Goal: Navigation & Orientation: Understand site structure

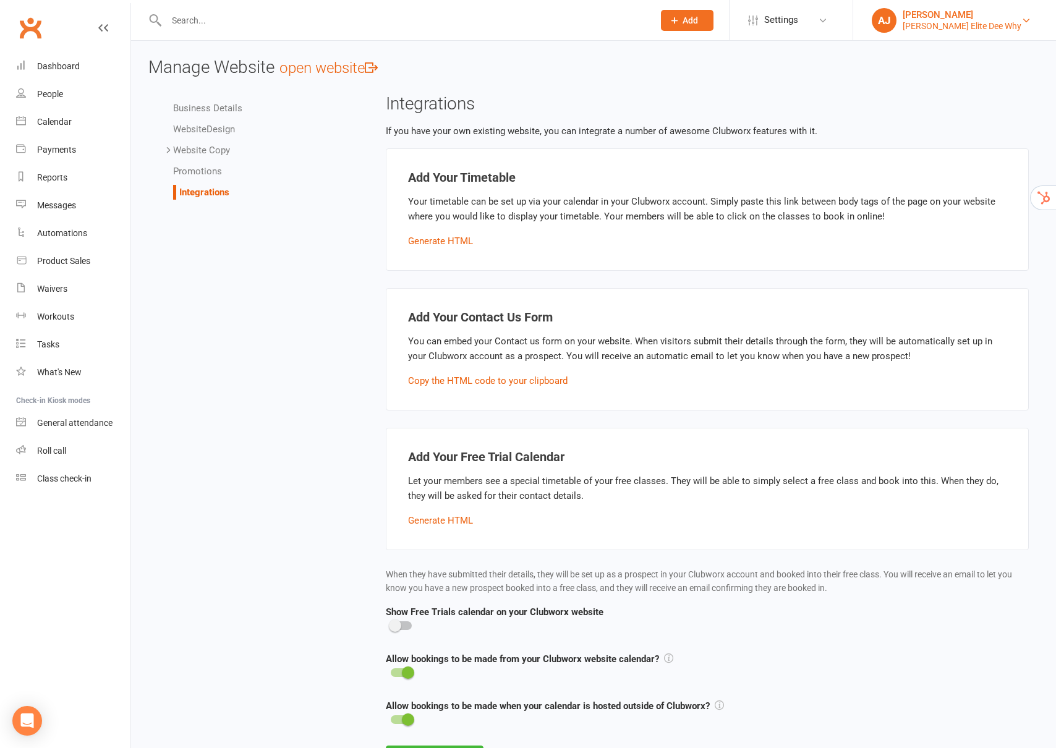
click at [1001, 24] on link "AJ Andy Jones Gracie Elite Dee Why" at bounding box center [955, 20] width 166 height 25
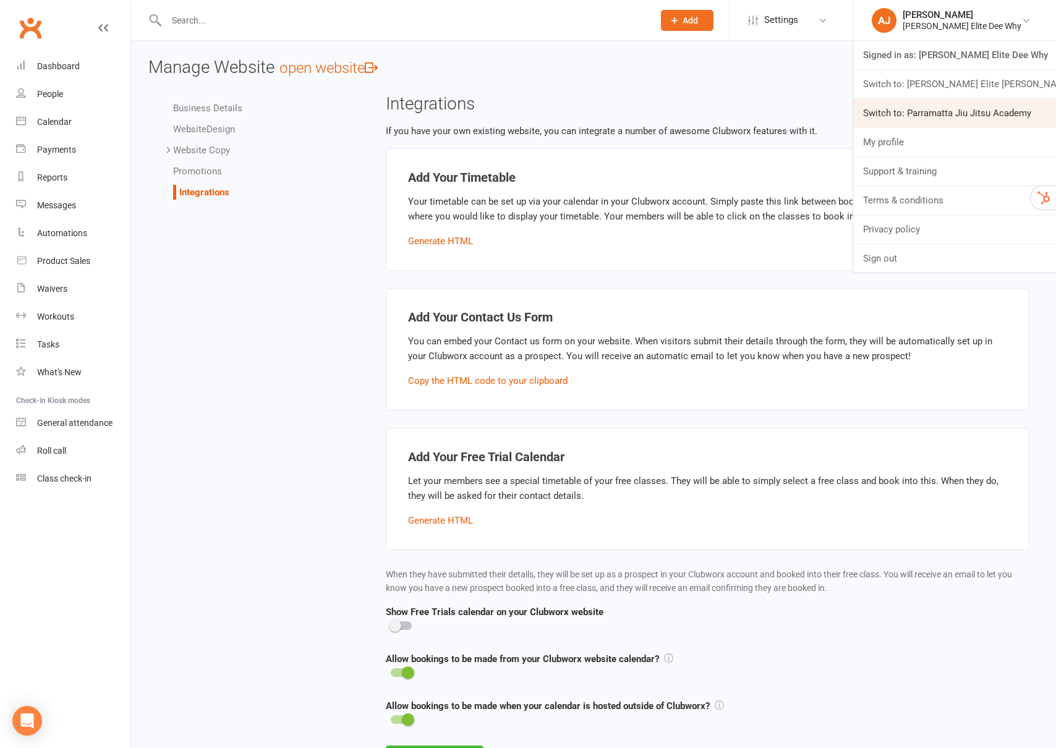
click at [949, 113] on link "Switch to: Parramatta Jiu Jitsu Academy" at bounding box center [954, 113] width 203 height 28
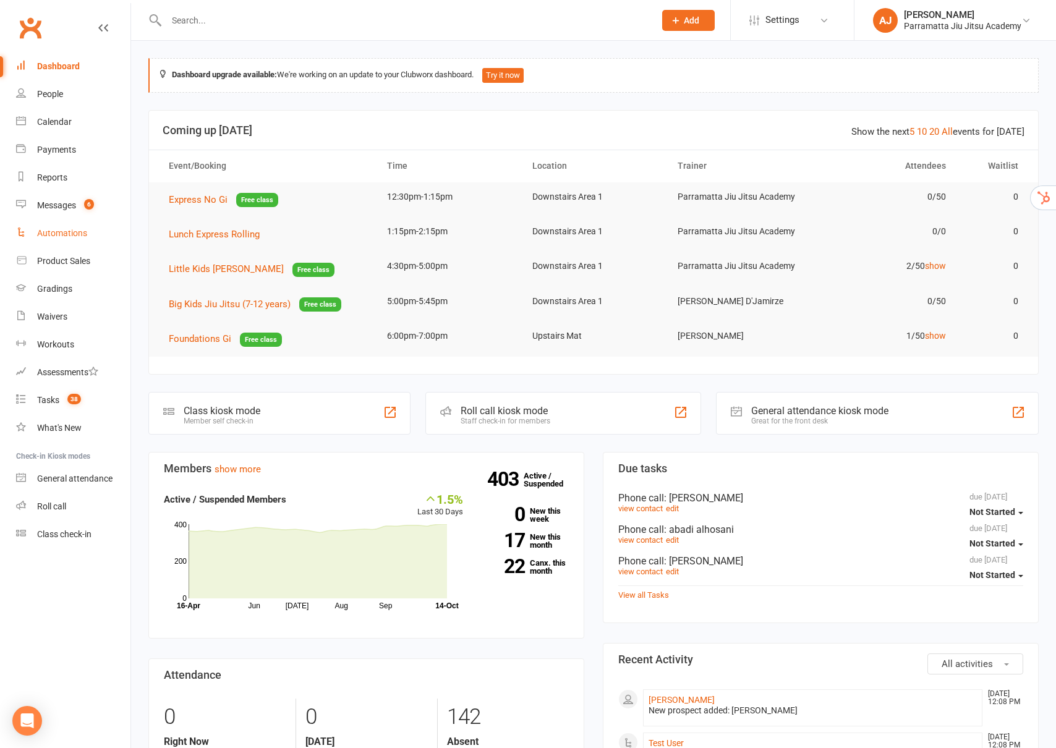
click at [61, 232] on div "Automations" at bounding box center [62, 233] width 50 height 10
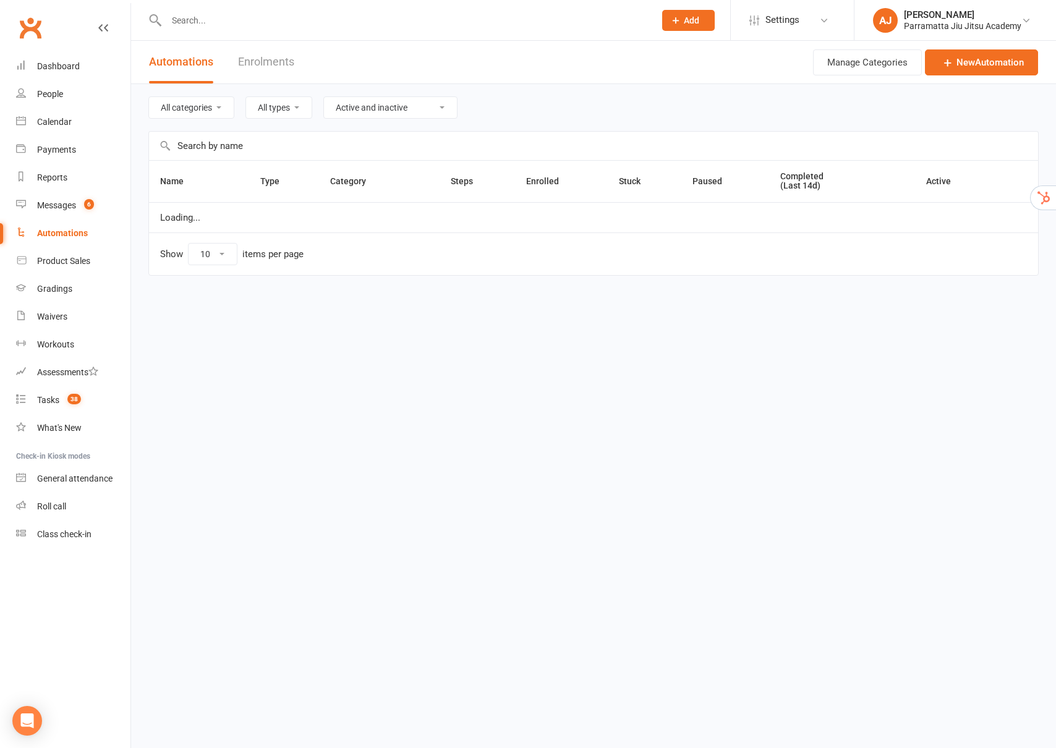
select select "100"
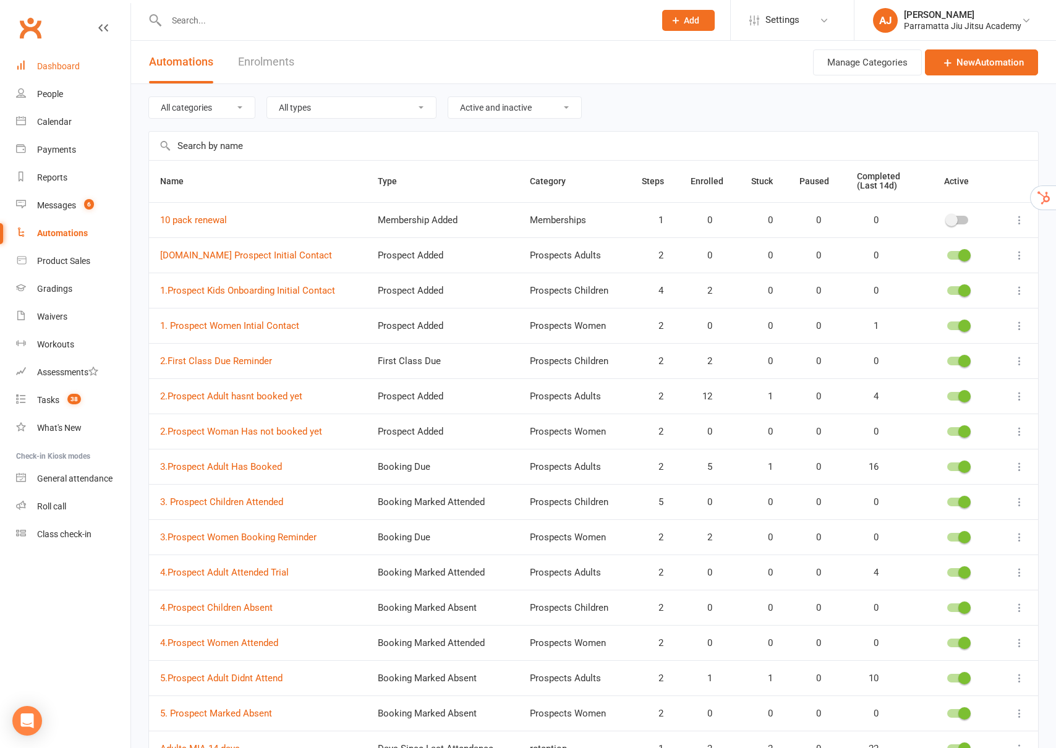
click at [54, 65] on div "Dashboard" at bounding box center [58, 66] width 43 height 10
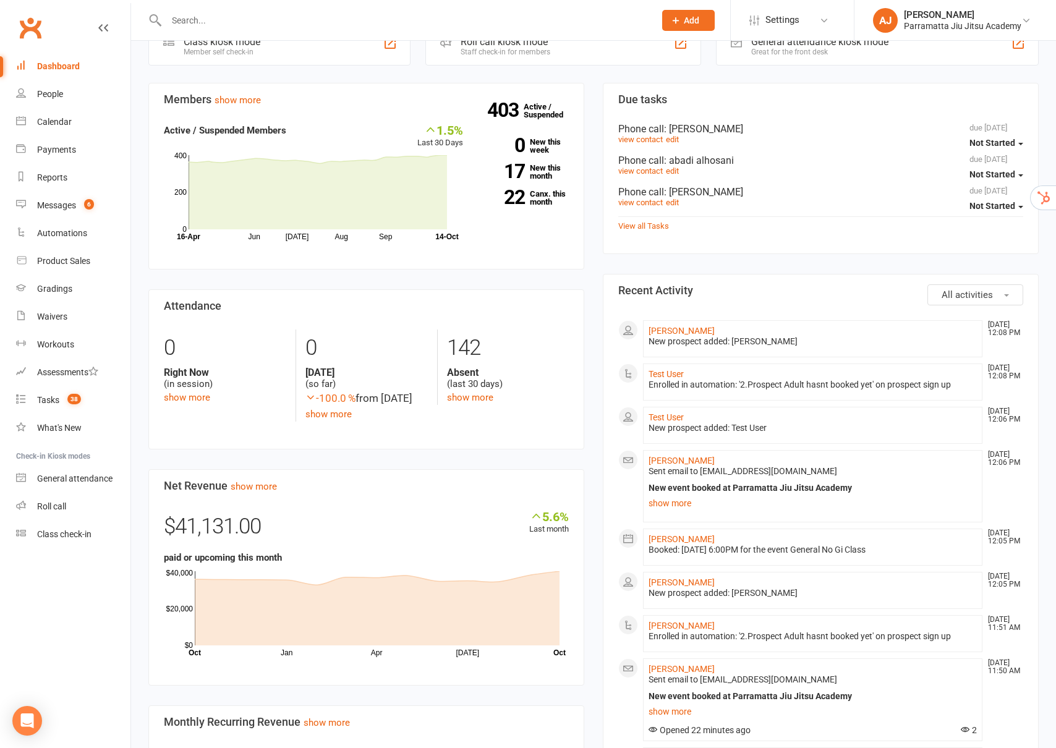
scroll to position [401, 0]
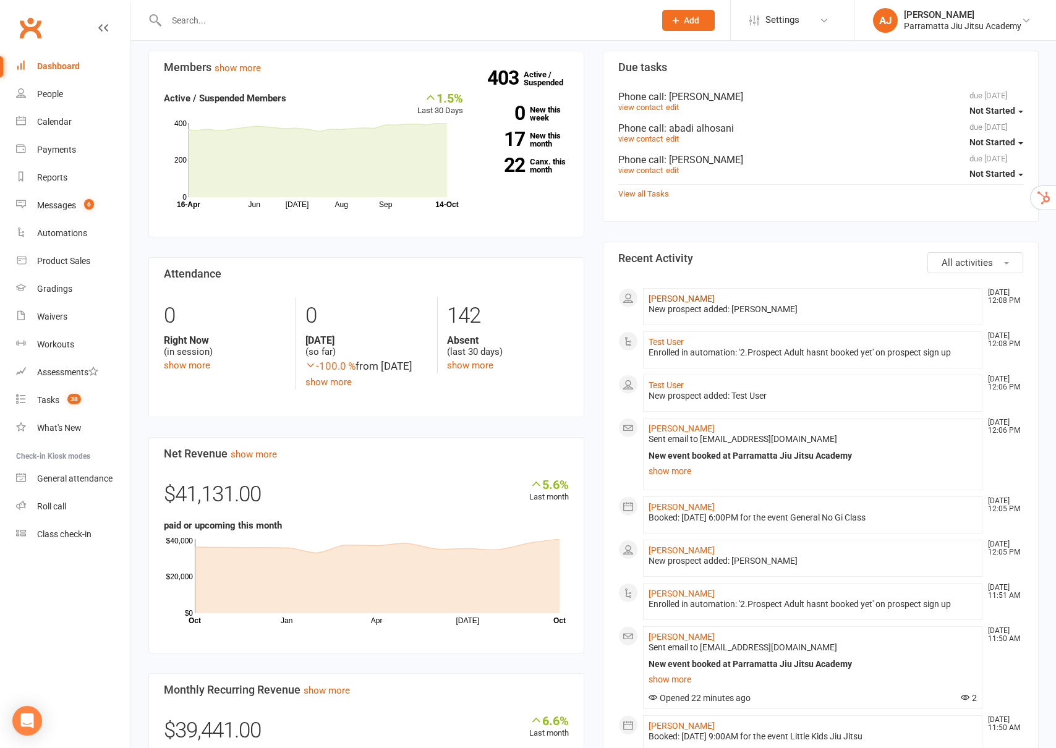
click at [679, 301] on link "[PERSON_NAME]" at bounding box center [682, 299] width 66 height 10
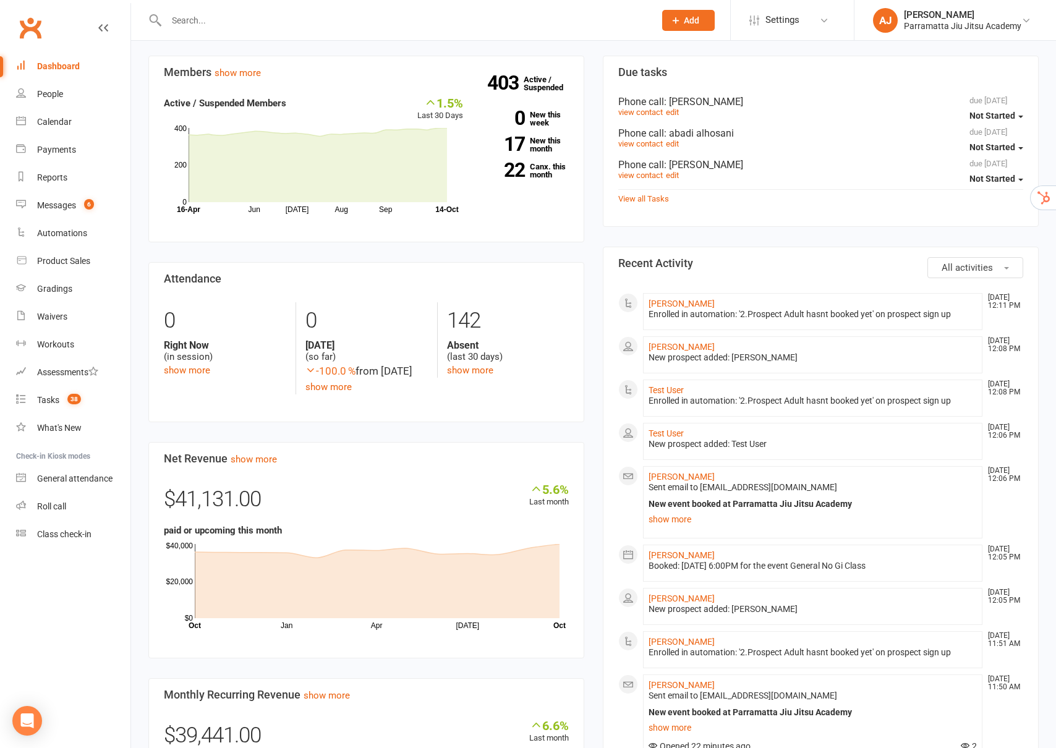
scroll to position [398, 0]
click at [673, 521] on link "show more" at bounding box center [813, 518] width 328 height 17
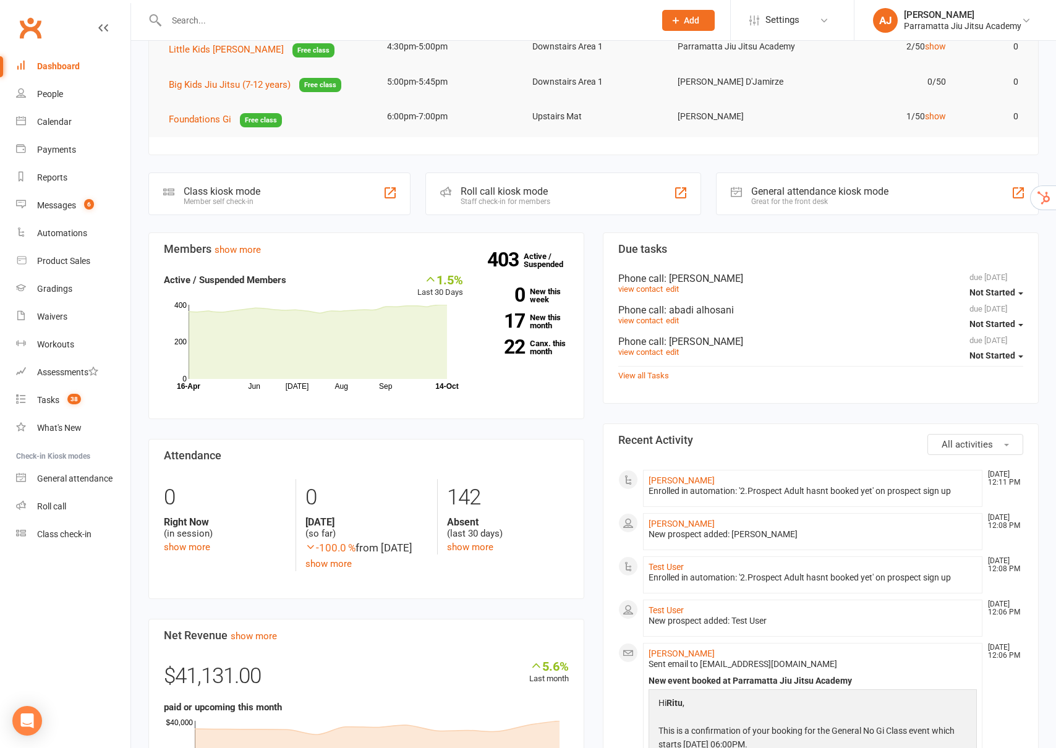
scroll to position [303, 0]
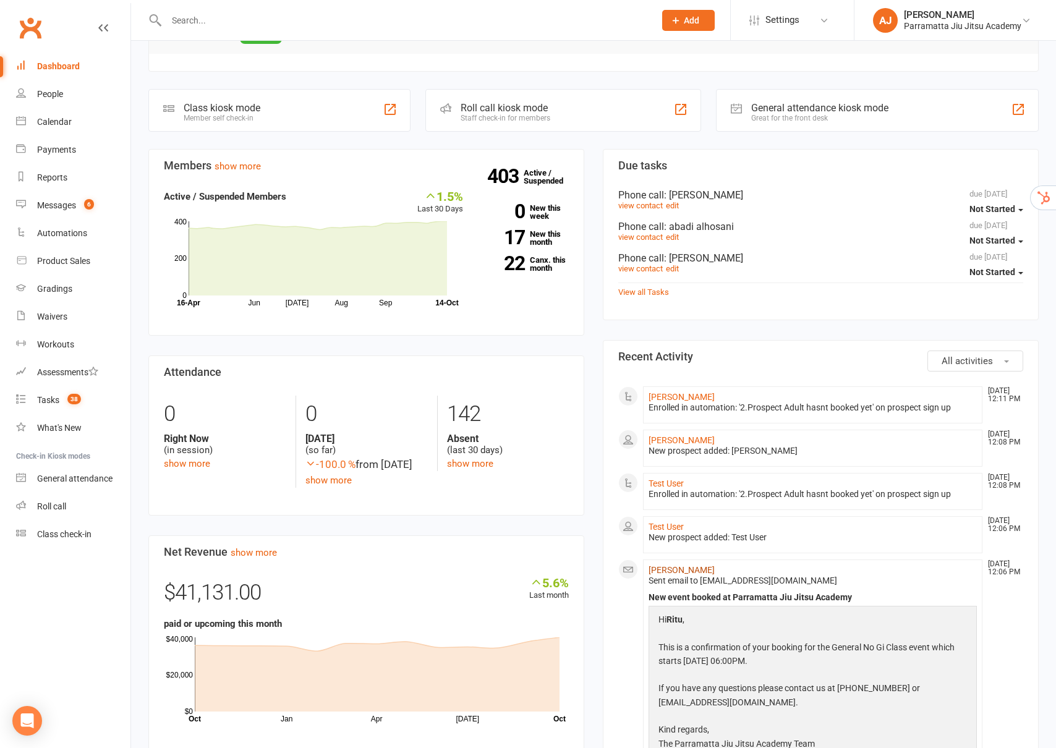
click at [664, 570] on link "[PERSON_NAME]" at bounding box center [682, 570] width 66 height 10
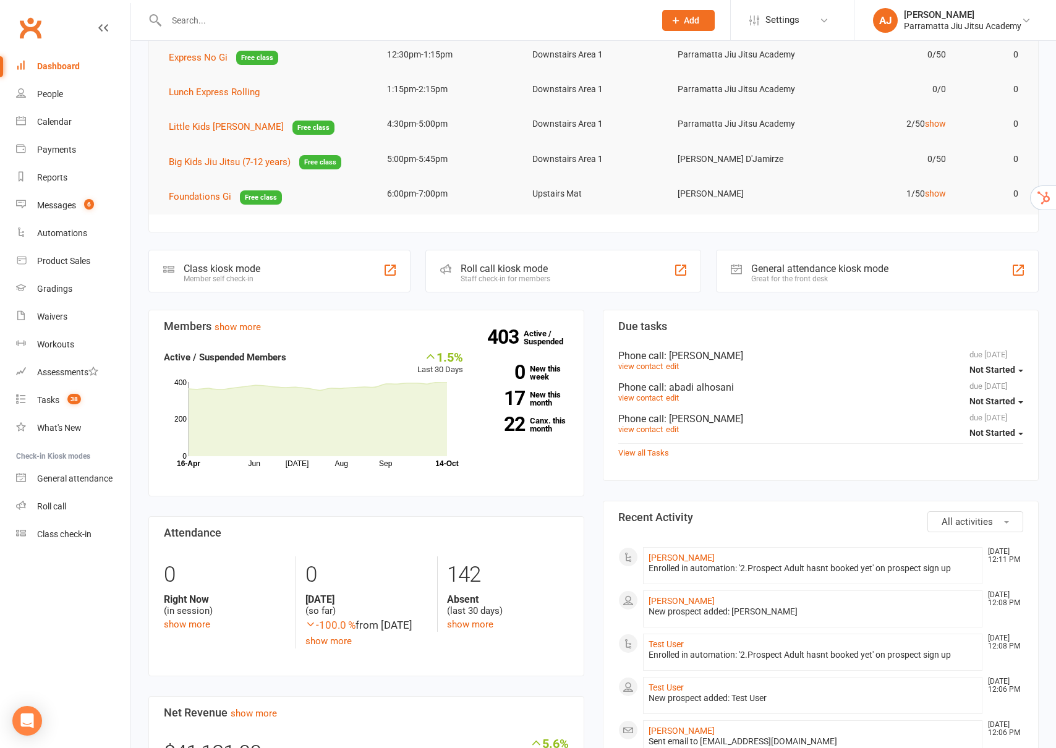
scroll to position [241, 0]
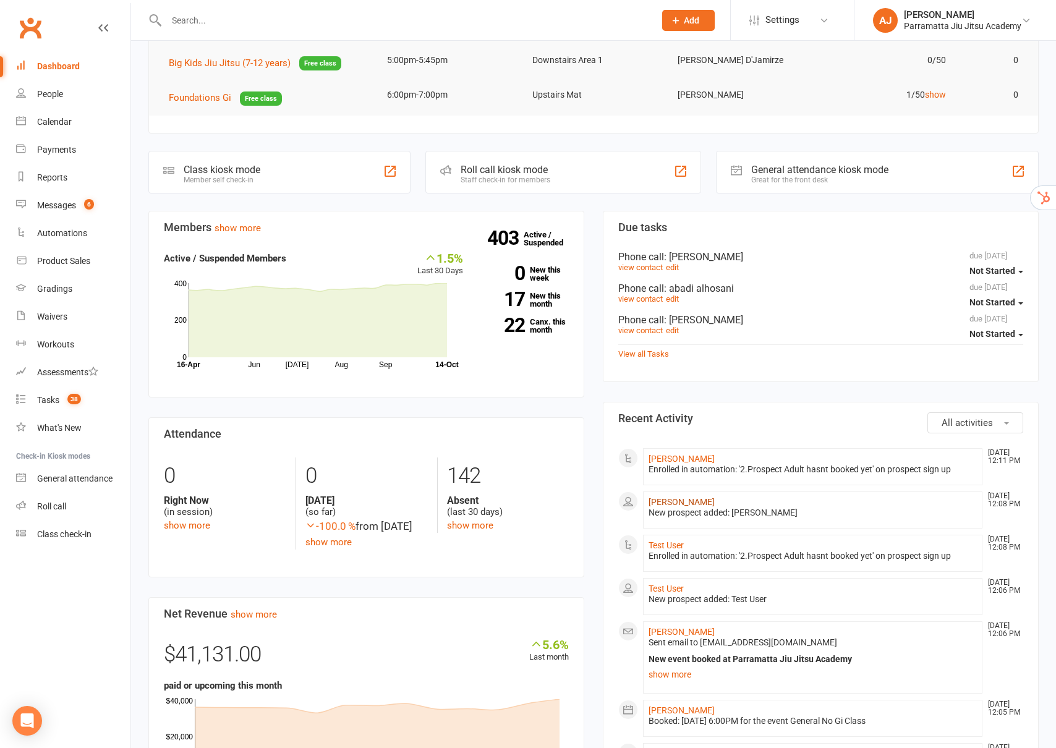
click at [671, 502] on link "[PERSON_NAME]" at bounding box center [682, 502] width 66 height 10
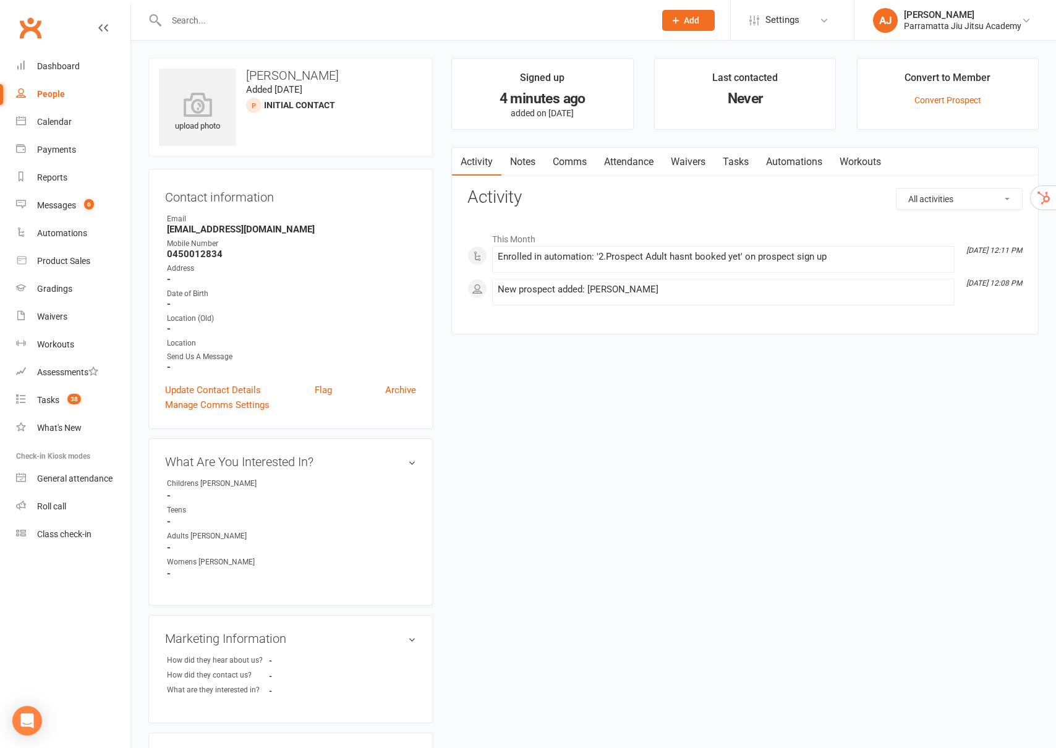
click at [57, 96] on div "People" at bounding box center [51, 94] width 28 height 10
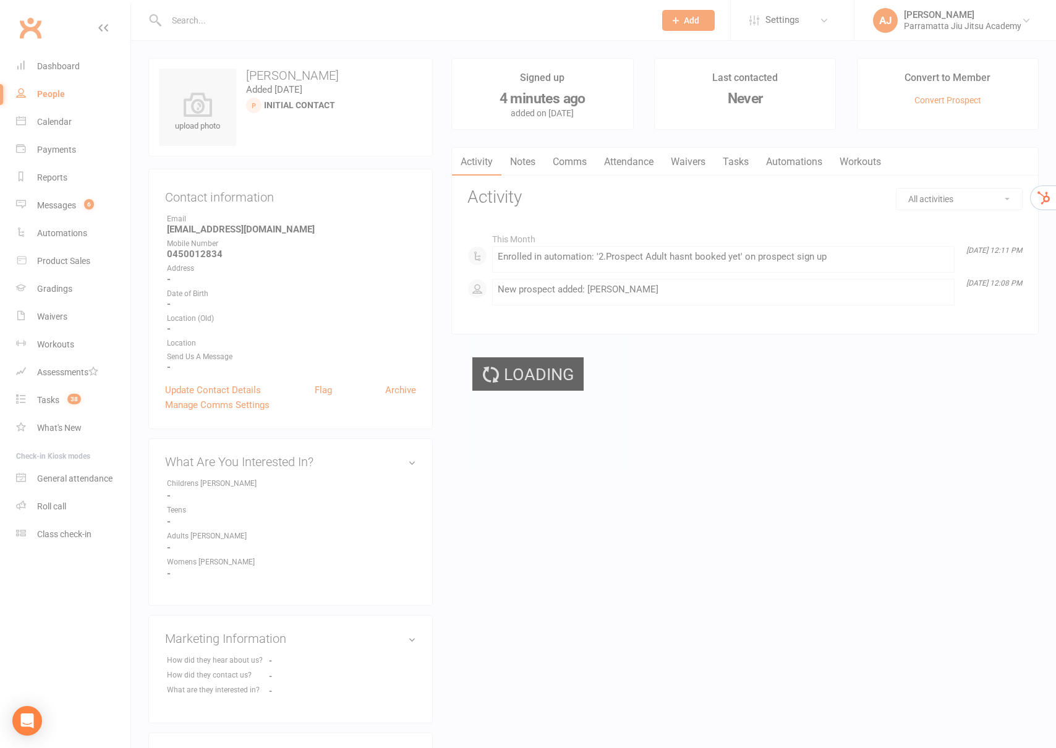
select select "25"
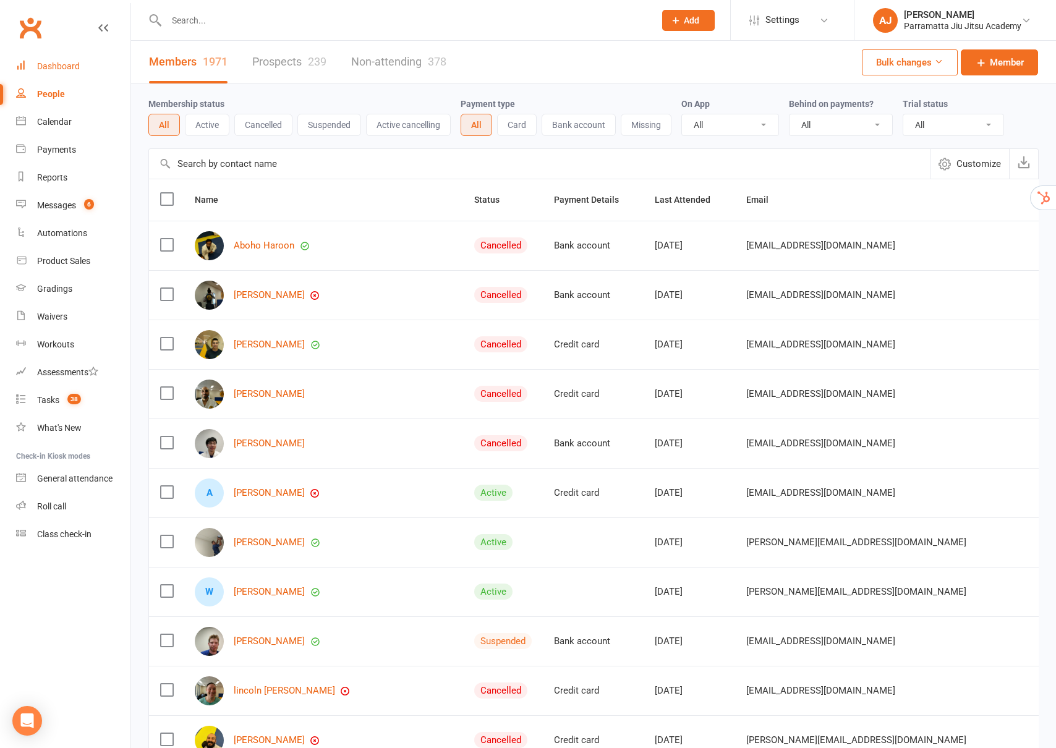
click at [59, 67] on div "Dashboard" at bounding box center [58, 66] width 43 height 10
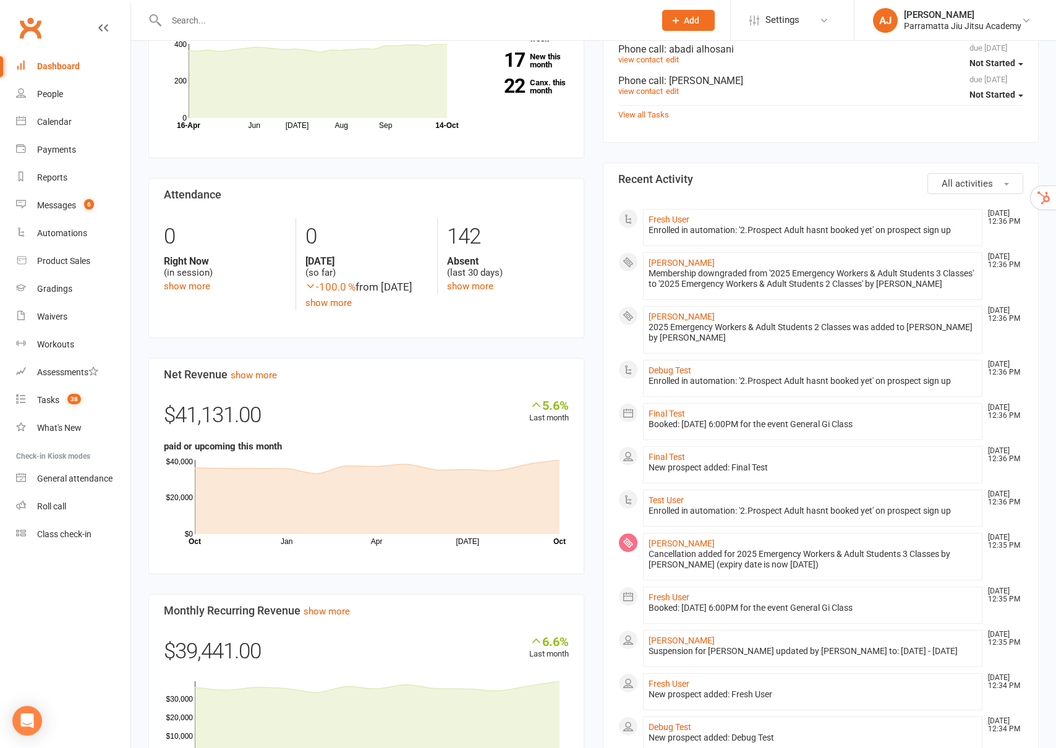
scroll to position [483, 0]
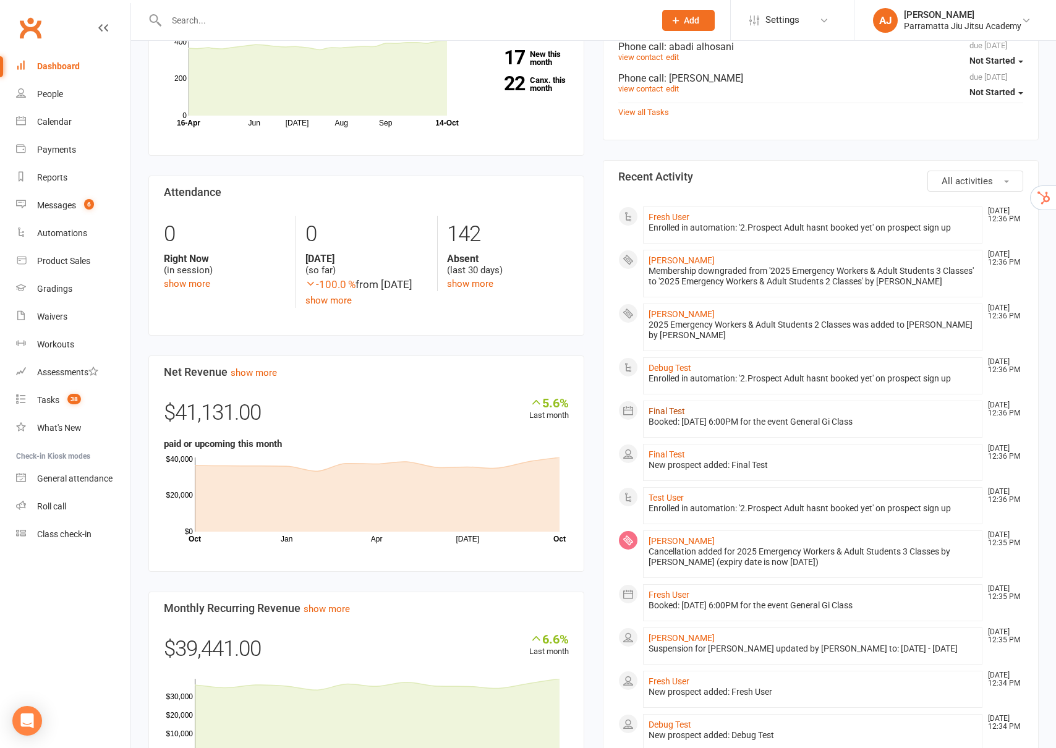
click at [670, 414] on link "Final Test" at bounding box center [667, 411] width 36 height 10
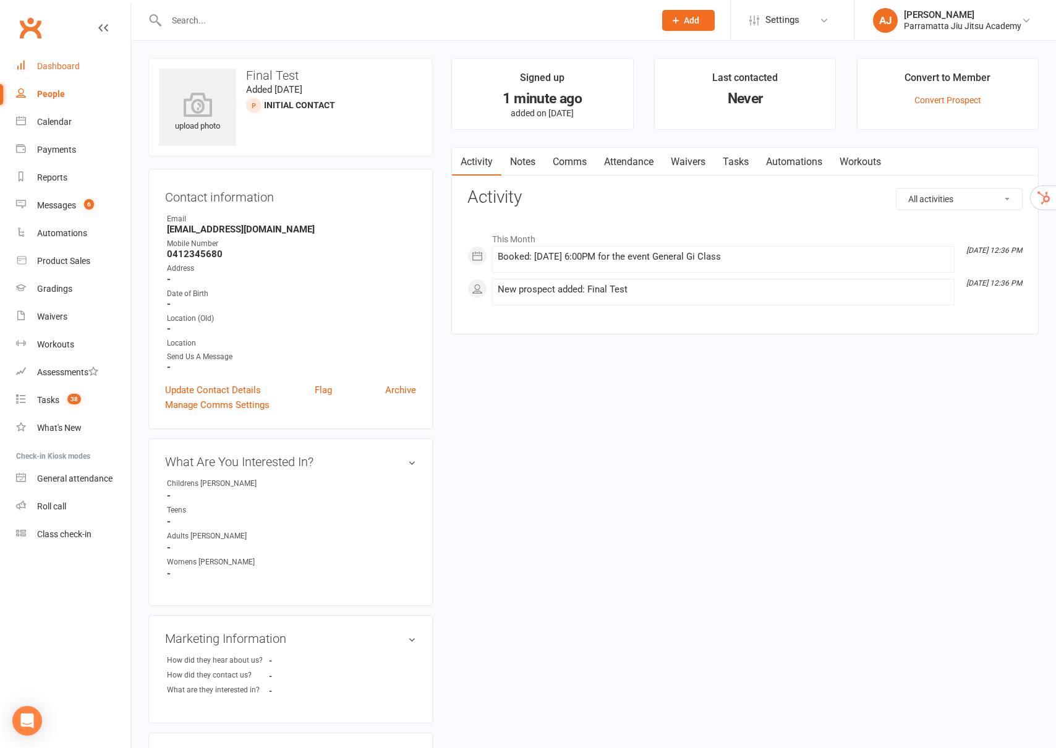
click at [38, 67] on div "Dashboard" at bounding box center [58, 66] width 43 height 10
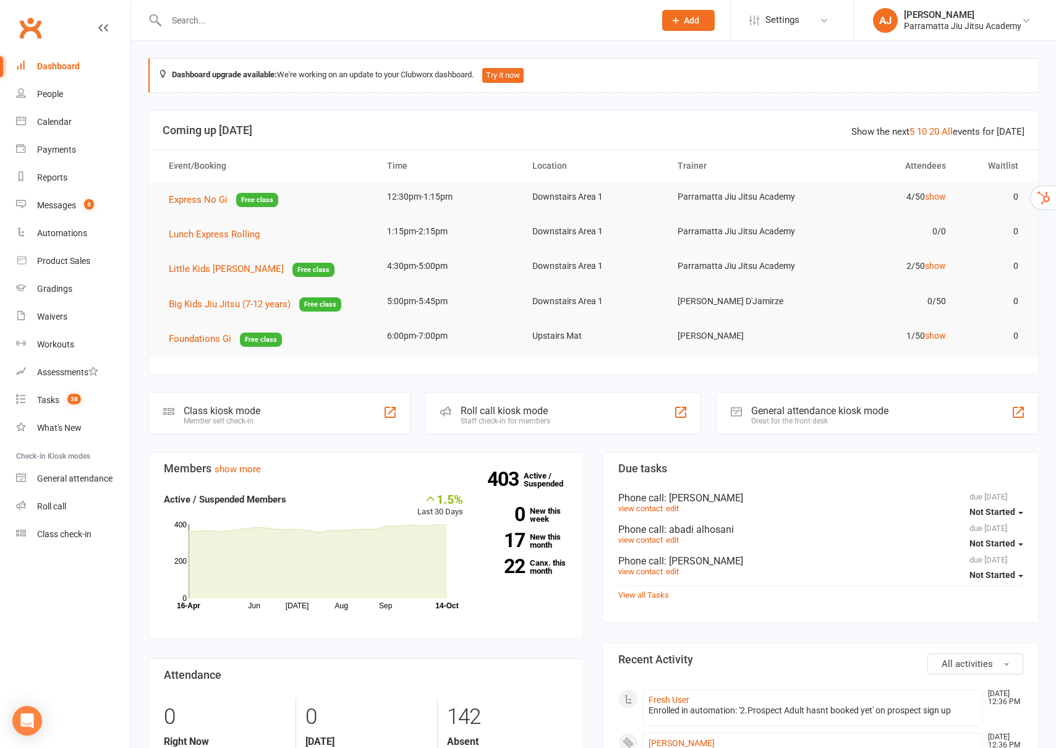
click at [56, 62] on div "Dashboard" at bounding box center [58, 66] width 43 height 10
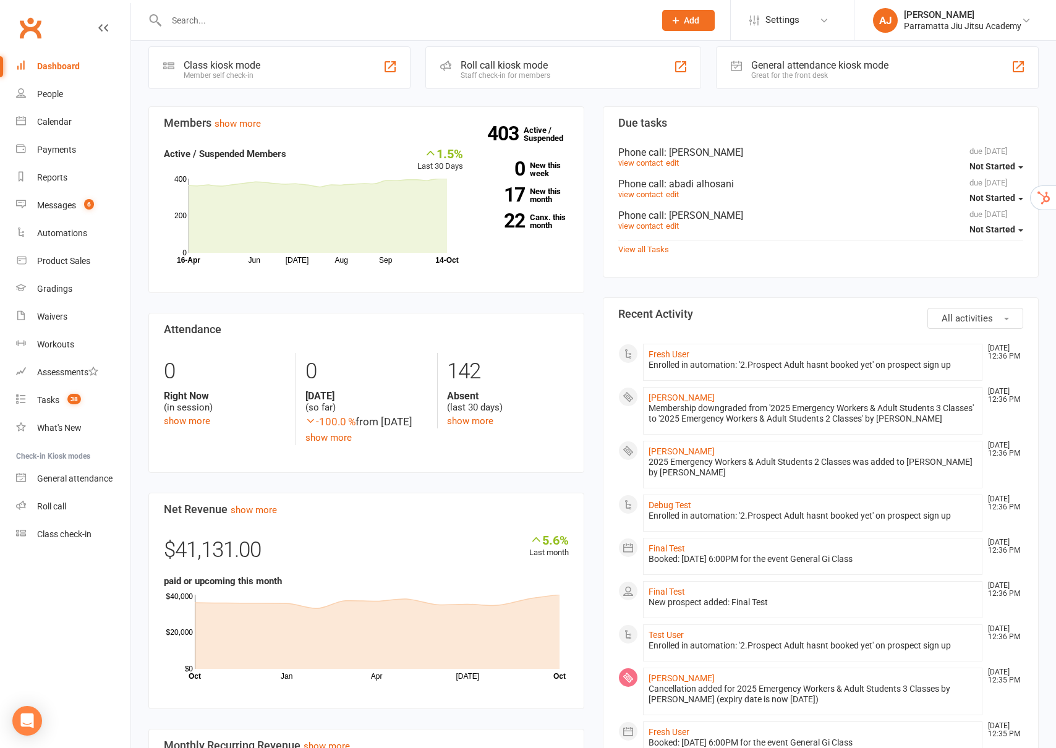
scroll to position [346, 0]
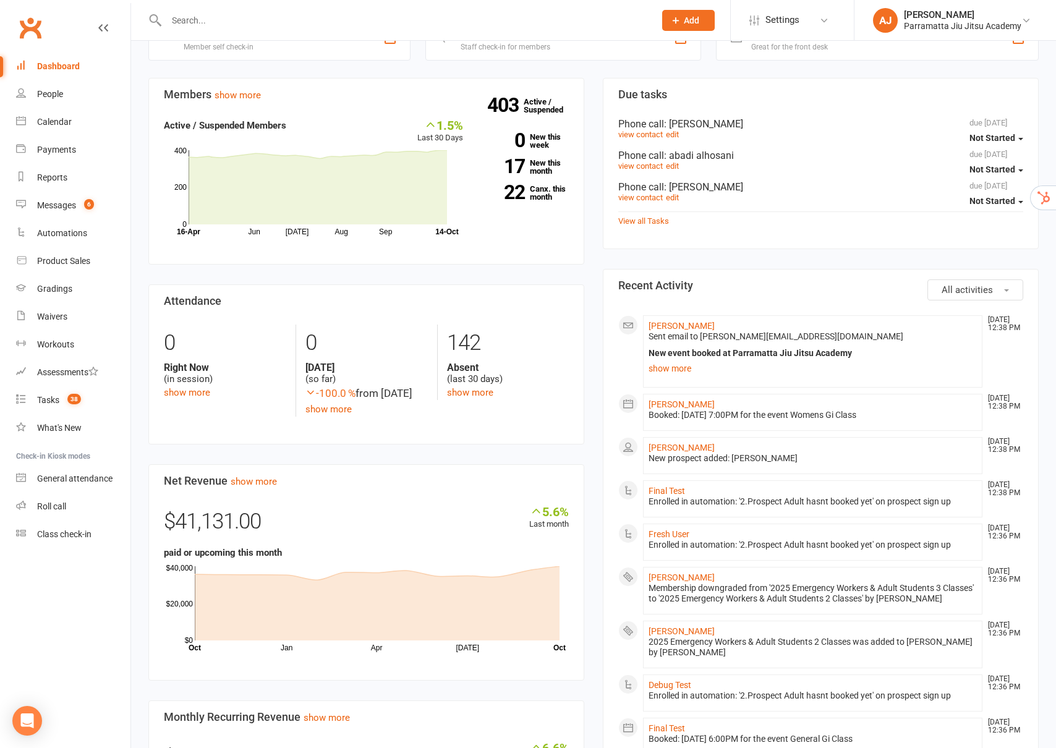
scroll to position [377, 0]
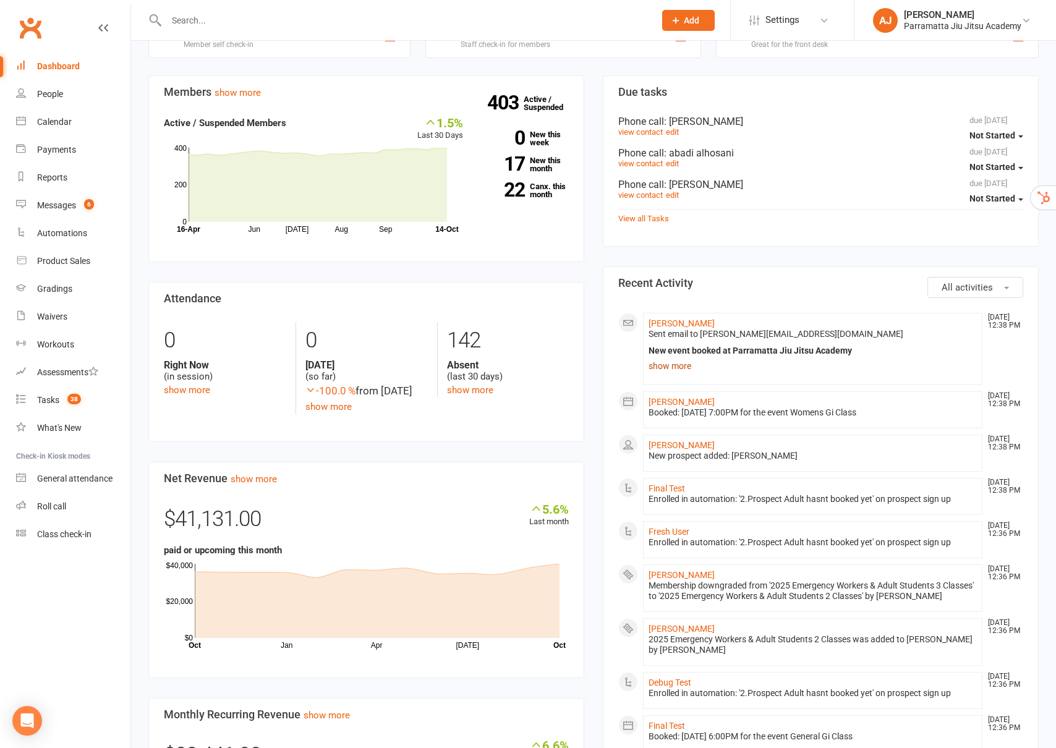
click at [678, 367] on link "show more" at bounding box center [813, 365] width 328 height 17
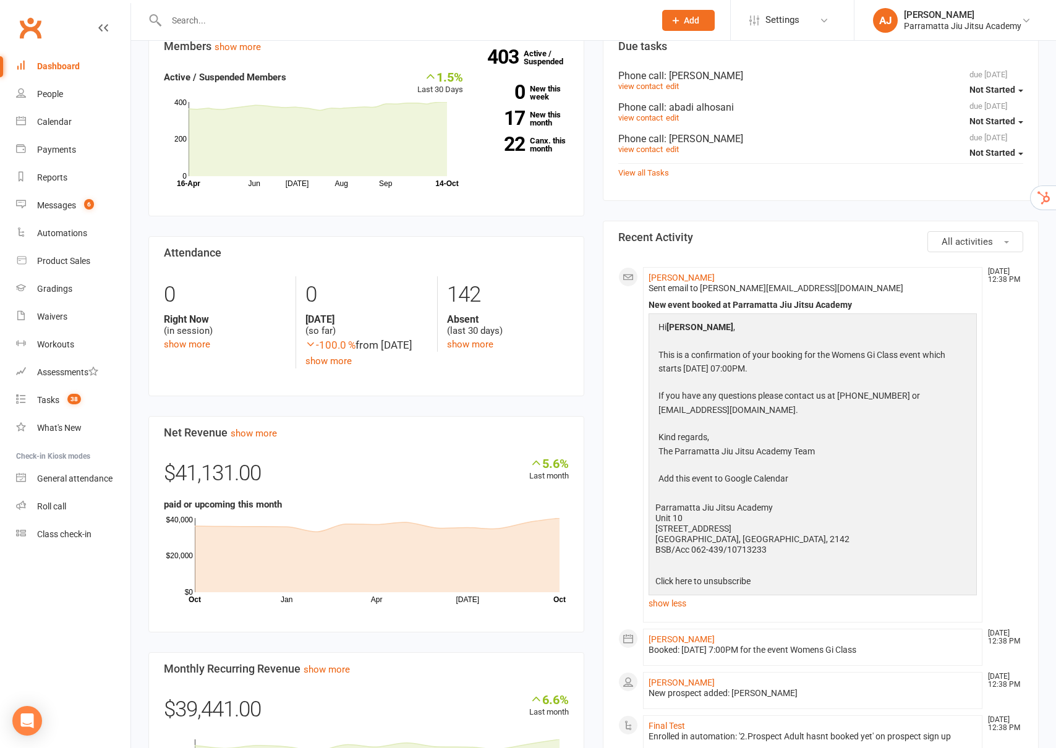
scroll to position [431, 0]
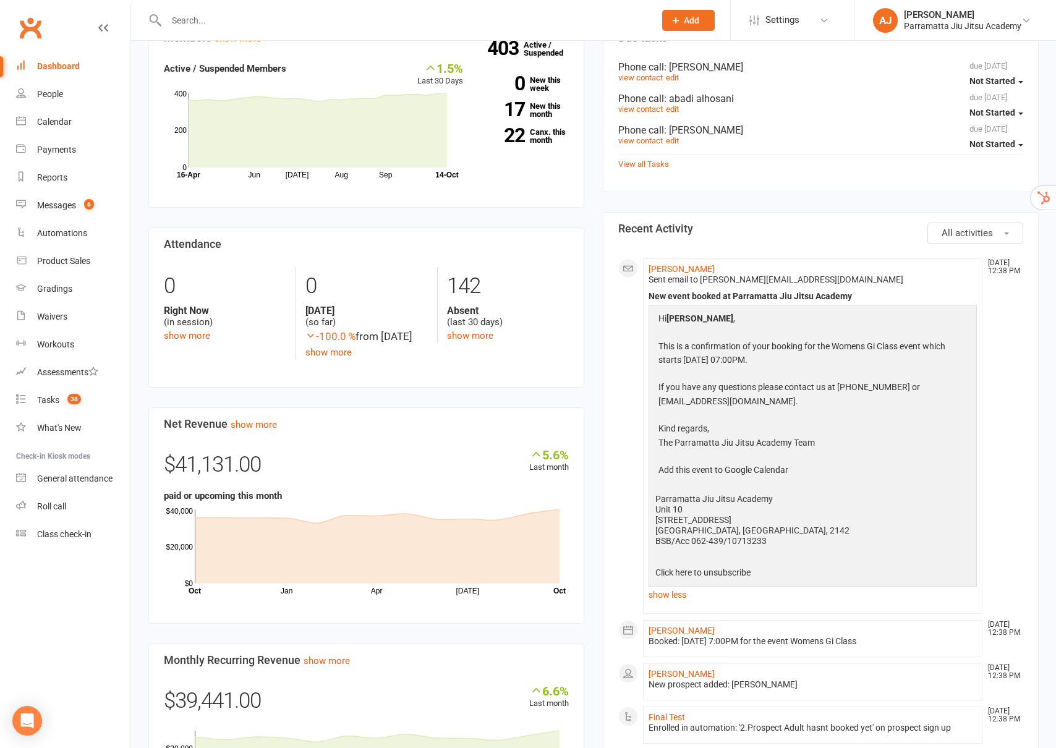
click at [77, 66] on div "Dashboard" at bounding box center [58, 66] width 43 height 10
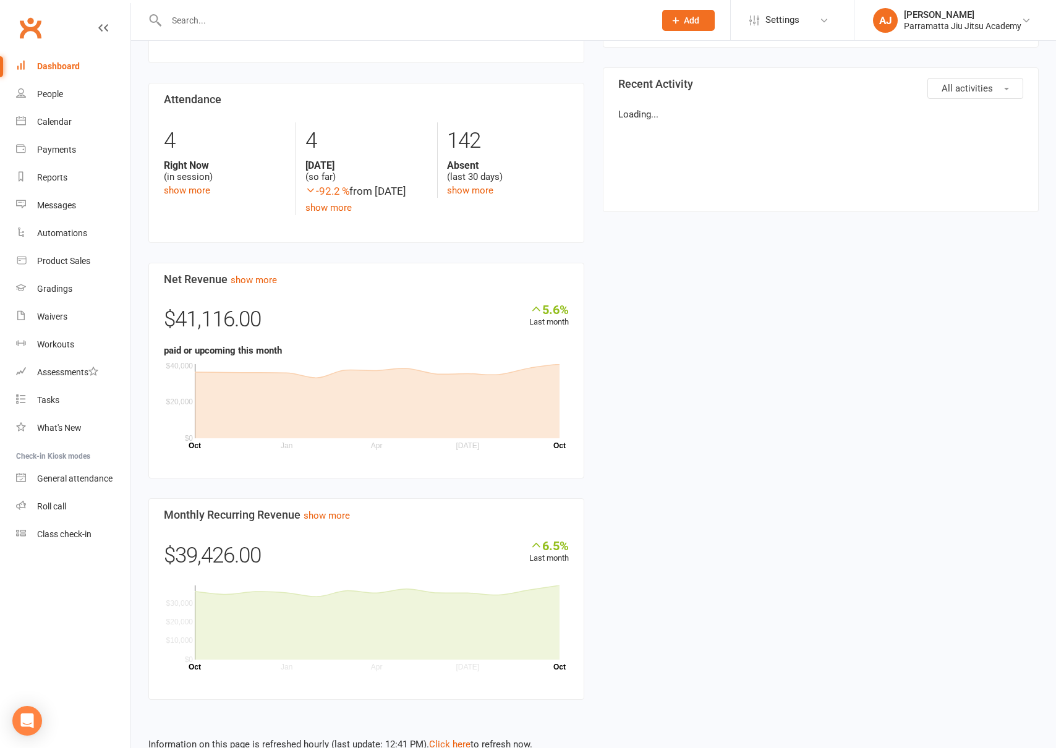
scroll to position [431, 0]
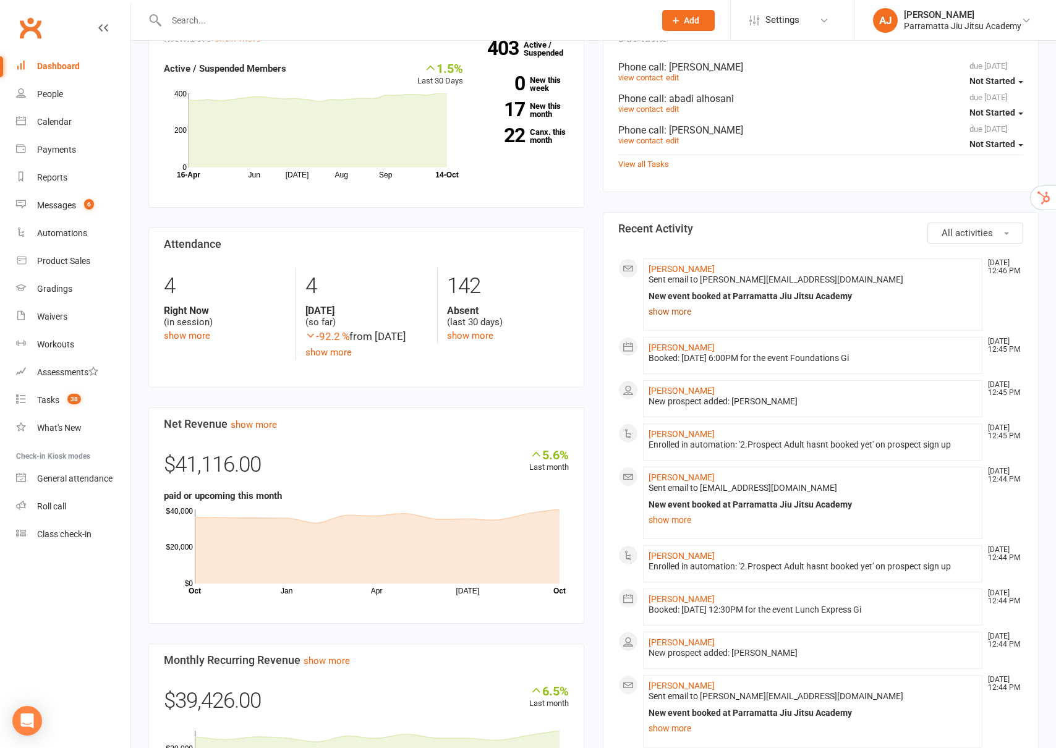
click at [672, 314] on link "show more" at bounding box center [813, 311] width 328 height 17
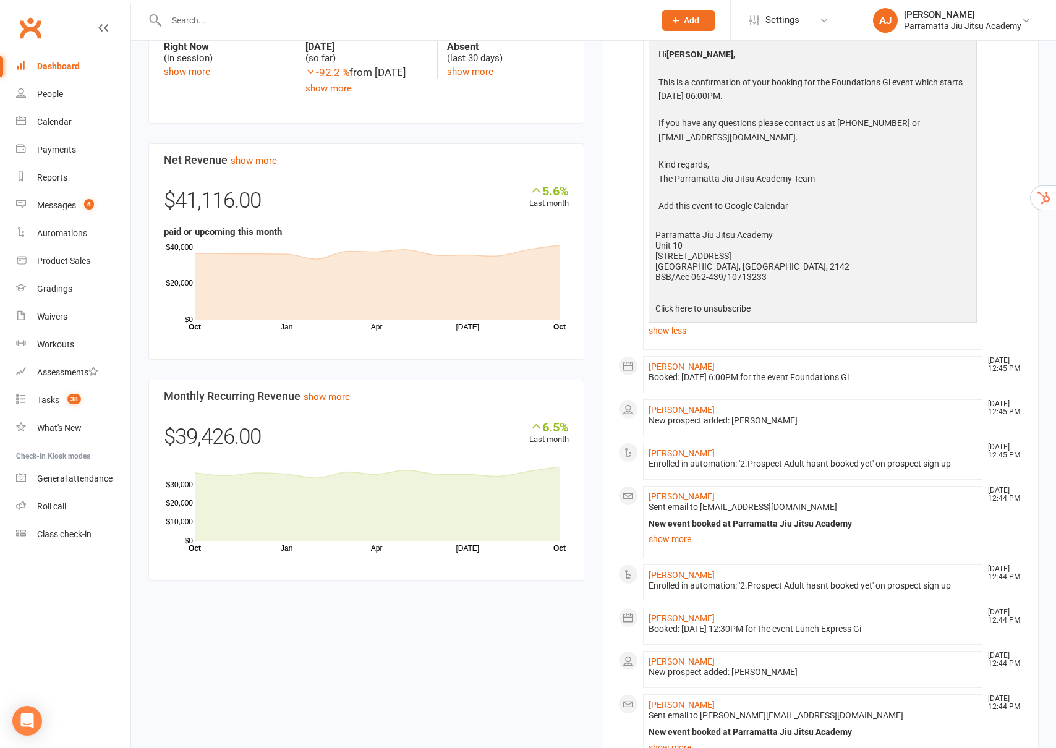
scroll to position [696, 0]
drag, startPoint x: 179, startPoint y: 430, endPoint x: 270, endPoint y: 430, distance: 90.3
click at [270, 430] on div "$39,426.00" at bounding box center [366, 439] width 405 height 41
copy div "39,426.00"
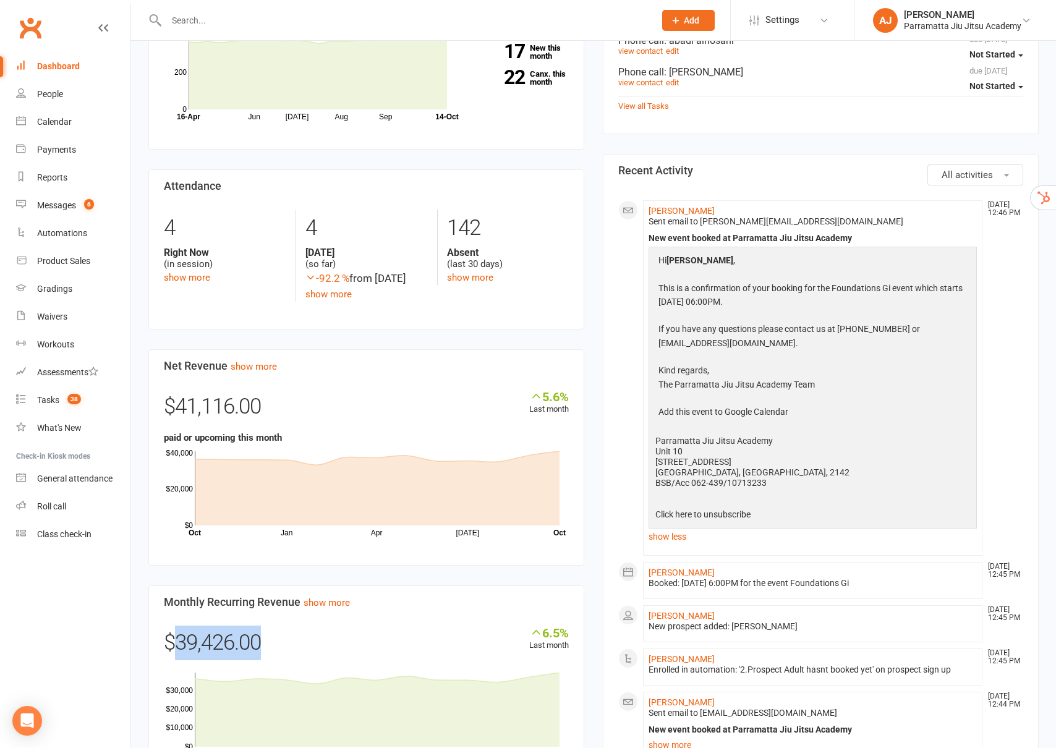
scroll to position [0, 0]
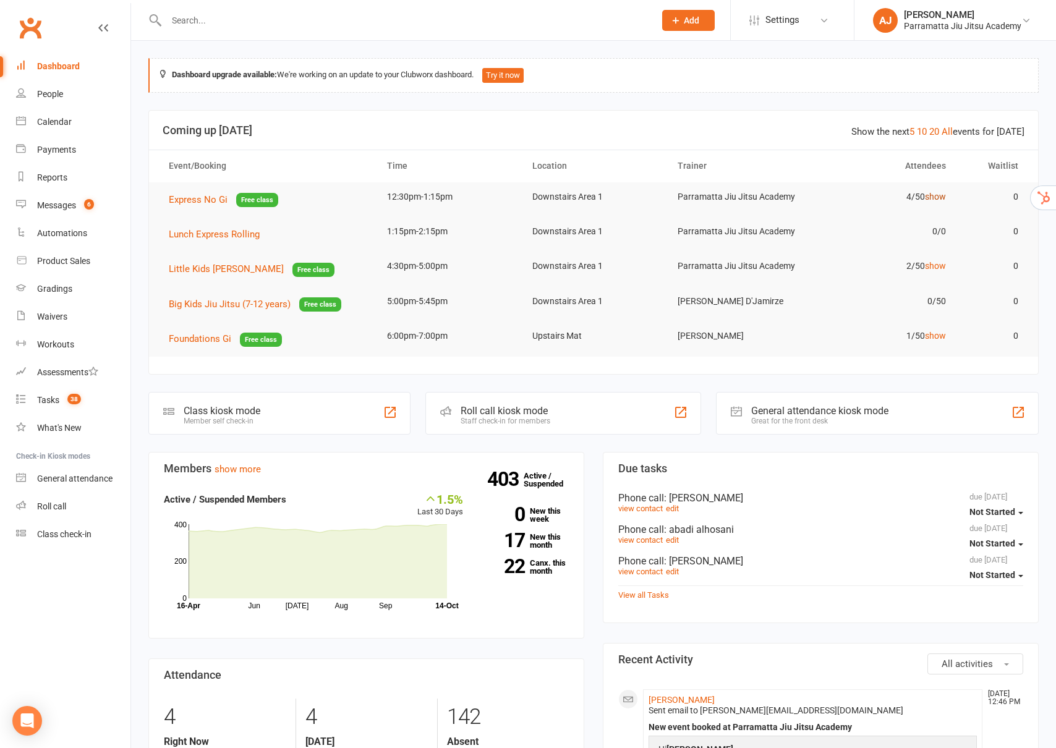
click at [936, 199] on link "show" at bounding box center [935, 197] width 21 height 10
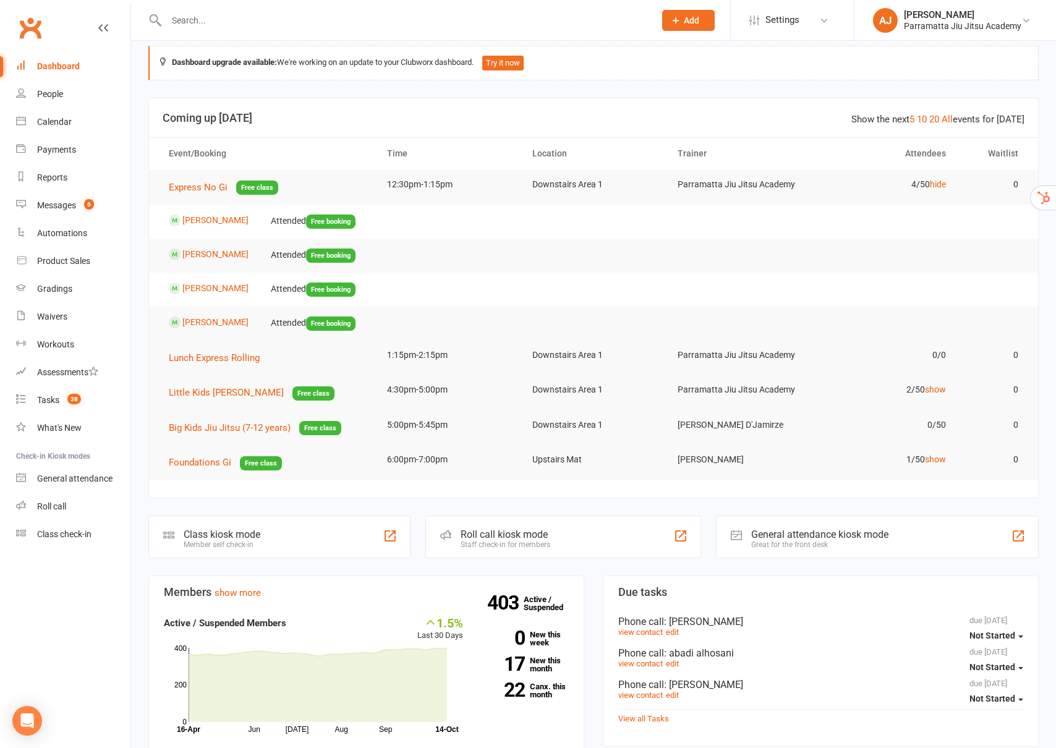
scroll to position [24, 0]
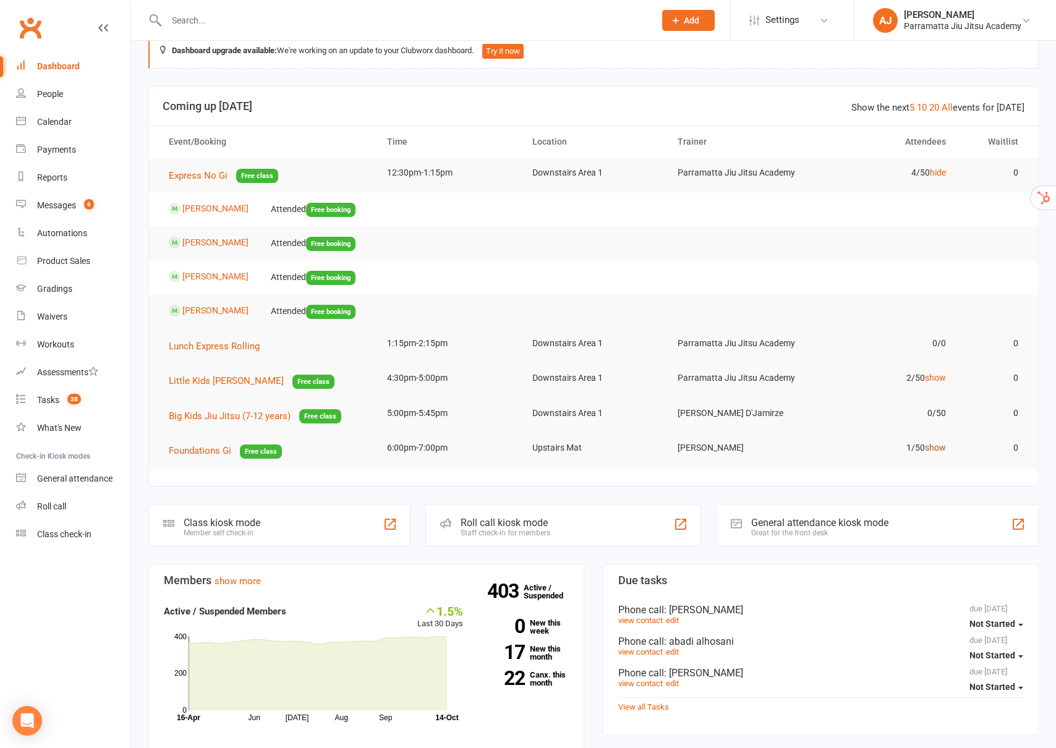
click at [939, 447] on link "show" at bounding box center [935, 448] width 21 height 10
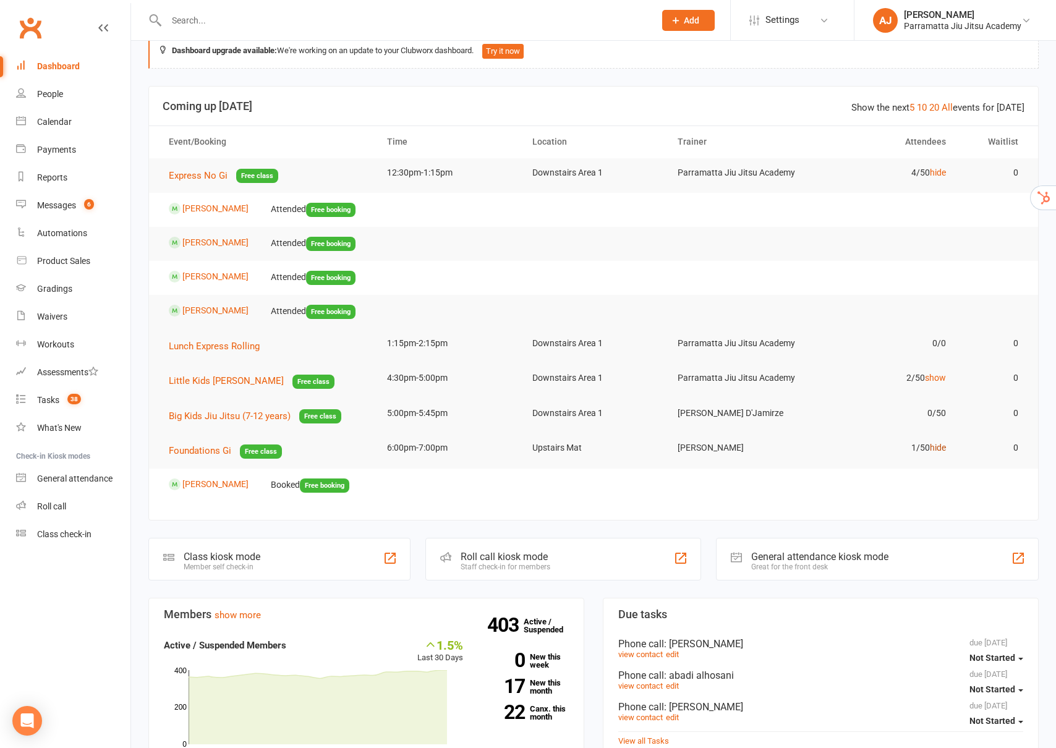
click at [939, 447] on link "hide" at bounding box center [938, 448] width 16 height 10
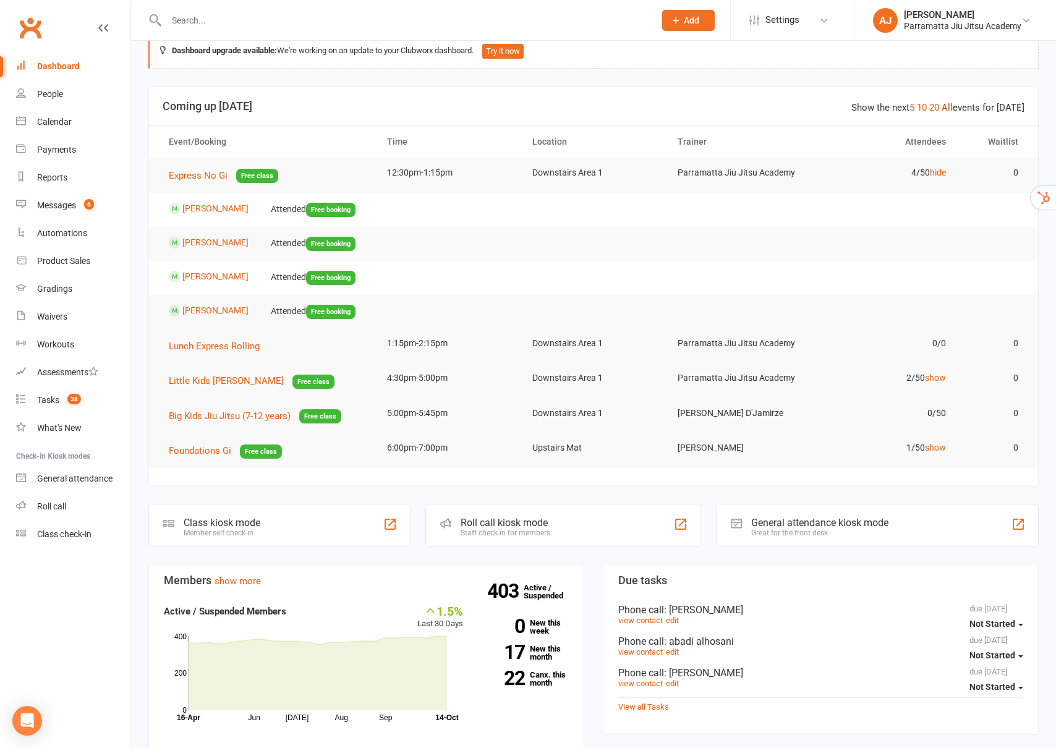
click at [949, 106] on link "All" at bounding box center [947, 107] width 11 height 11
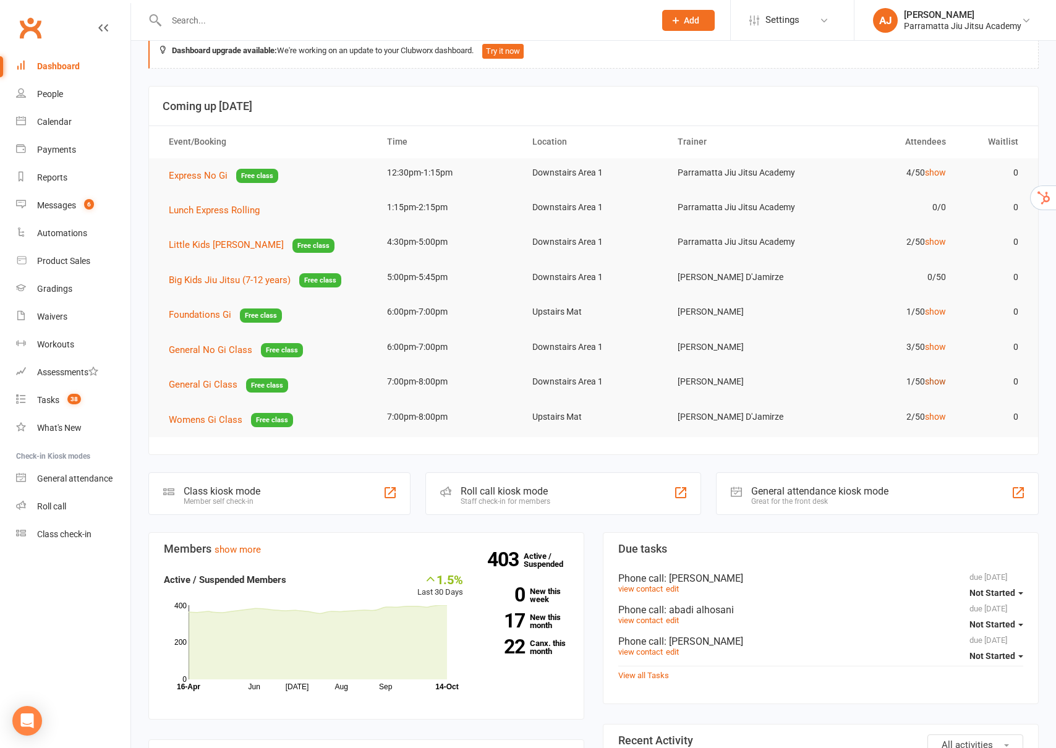
click at [940, 384] on link "show" at bounding box center [935, 382] width 21 height 10
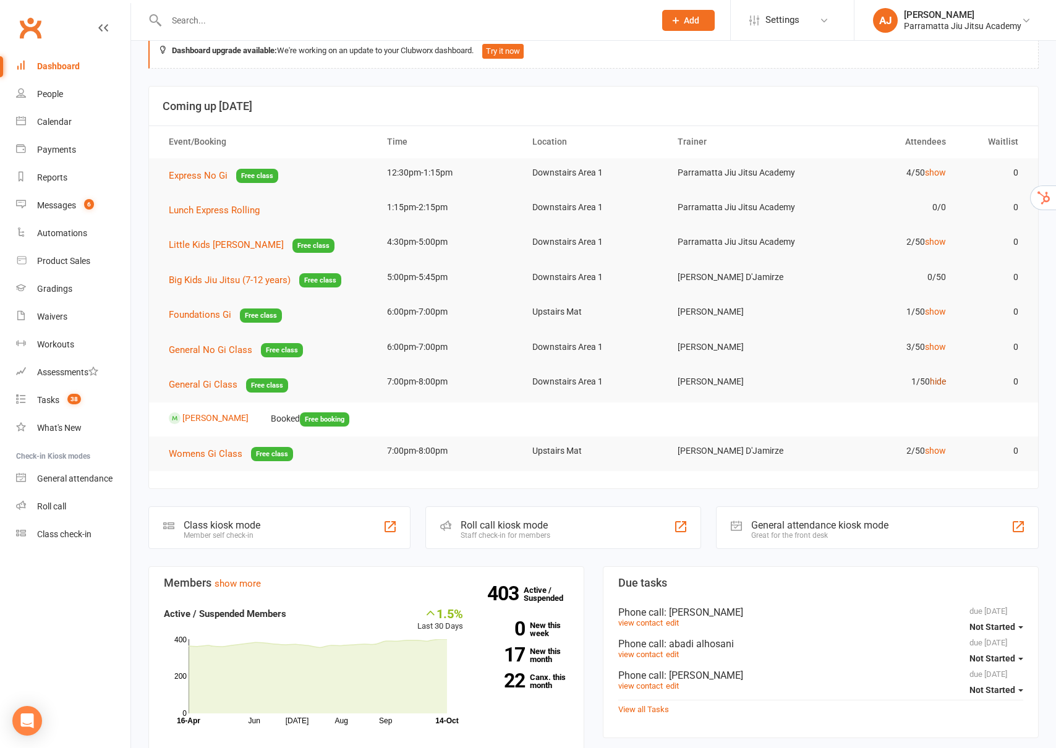
click at [940, 384] on link "hide" at bounding box center [938, 382] width 16 height 10
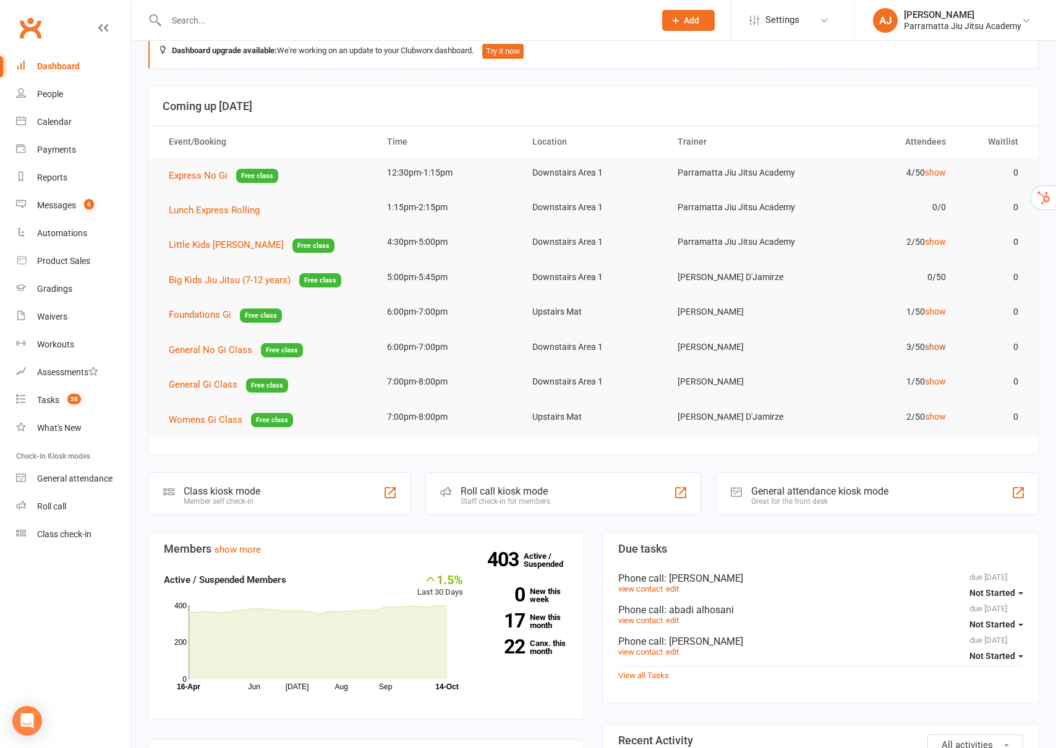
click at [935, 344] on link "show" at bounding box center [935, 347] width 21 height 10
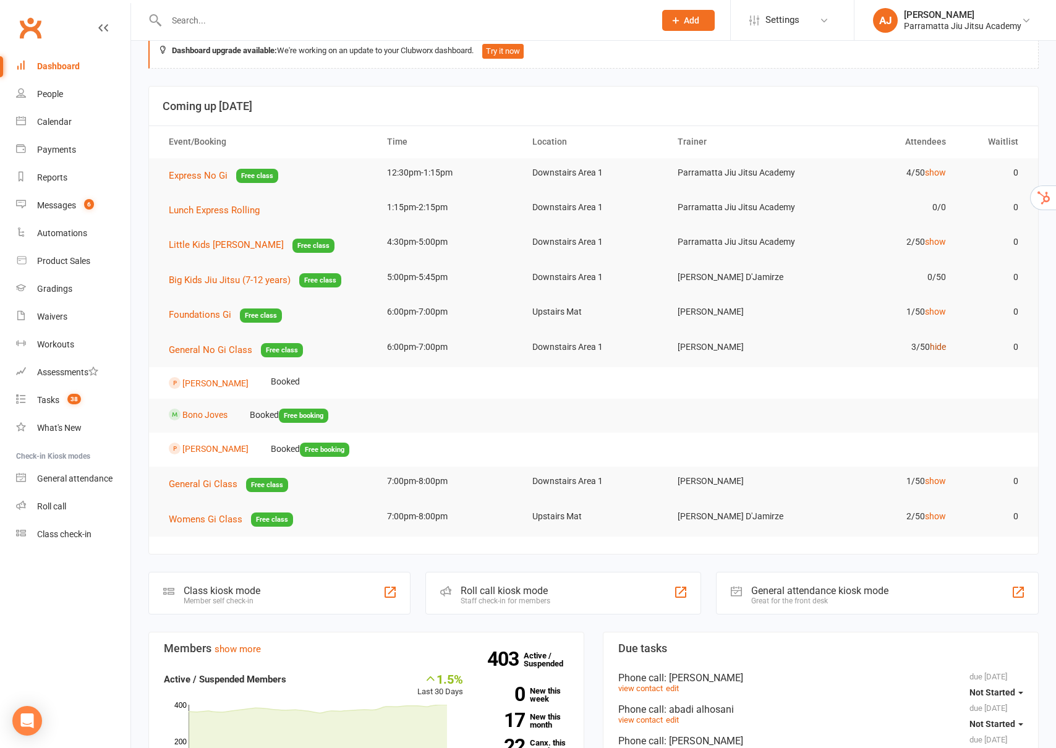
click at [935, 344] on link "hide" at bounding box center [938, 347] width 16 height 10
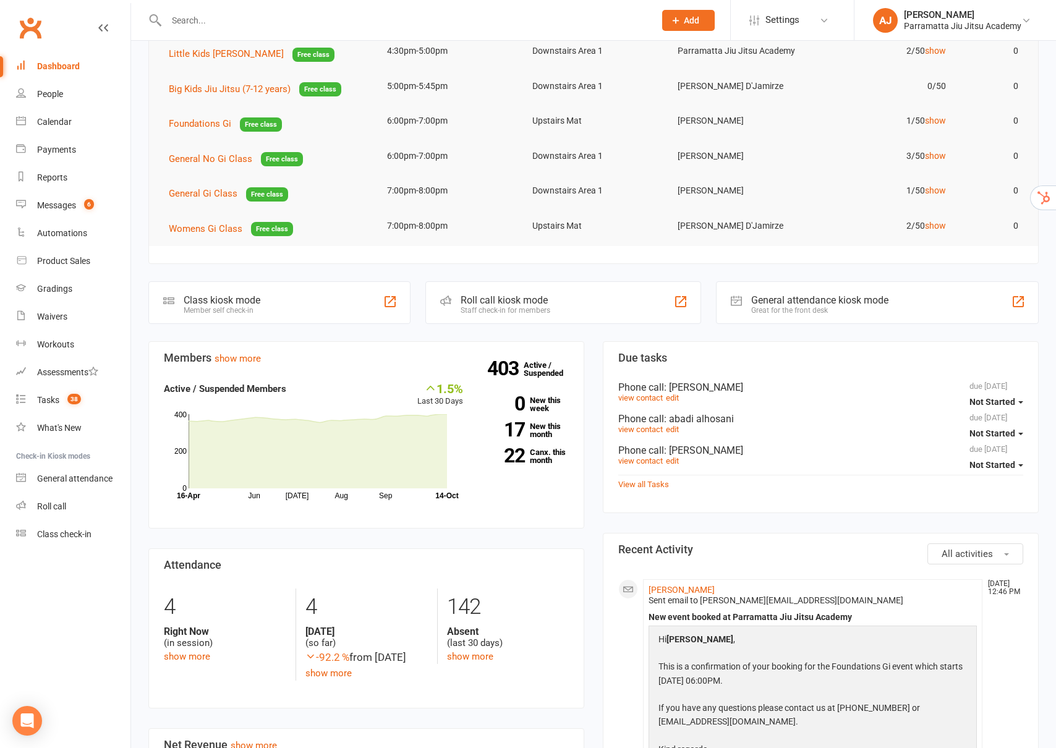
scroll to position [199, 0]
